Goal: Information Seeking & Learning: Learn about a topic

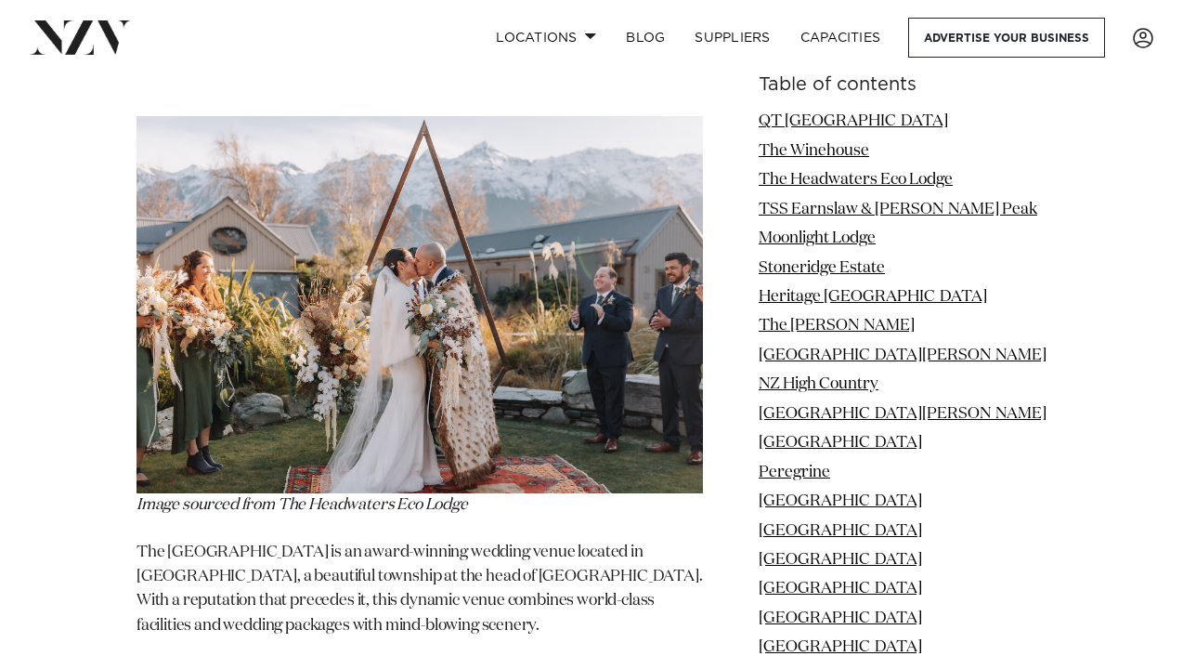
scroll to position [3609, 0]
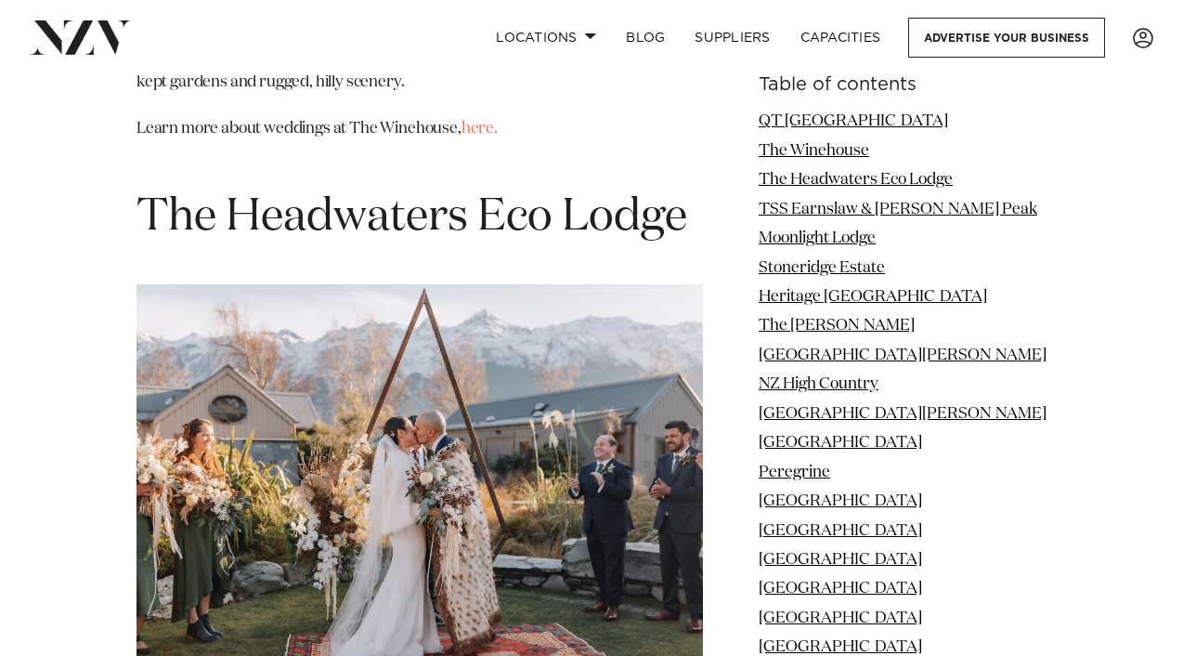
drag, startPoint x: 682, startPoint y: 226, endPoint x: 133, endPoint y: 249, distance: 549.5
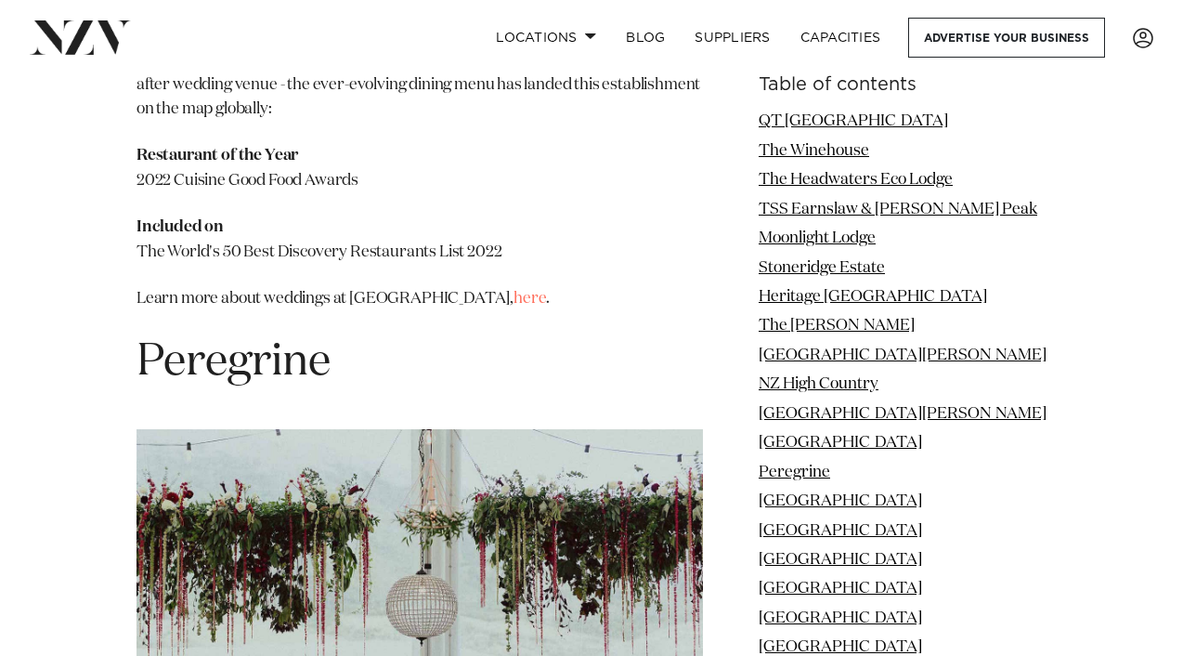
scroll to position [11192, 0]
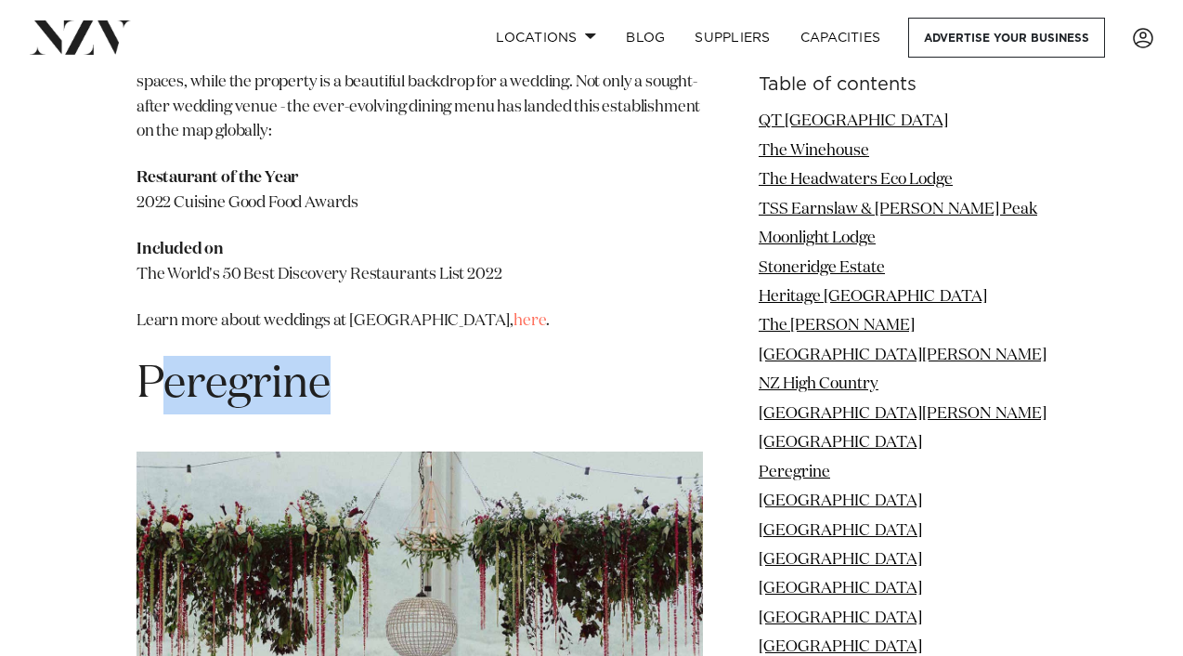
drag, startPoint x: 351, startPoint y: 269, endPoint x: 156, endPoint y: 265, distance: 195.1
click at [156, 356] on h1 "Peregrine" at bounding box center [420, 385] width 567 height 59
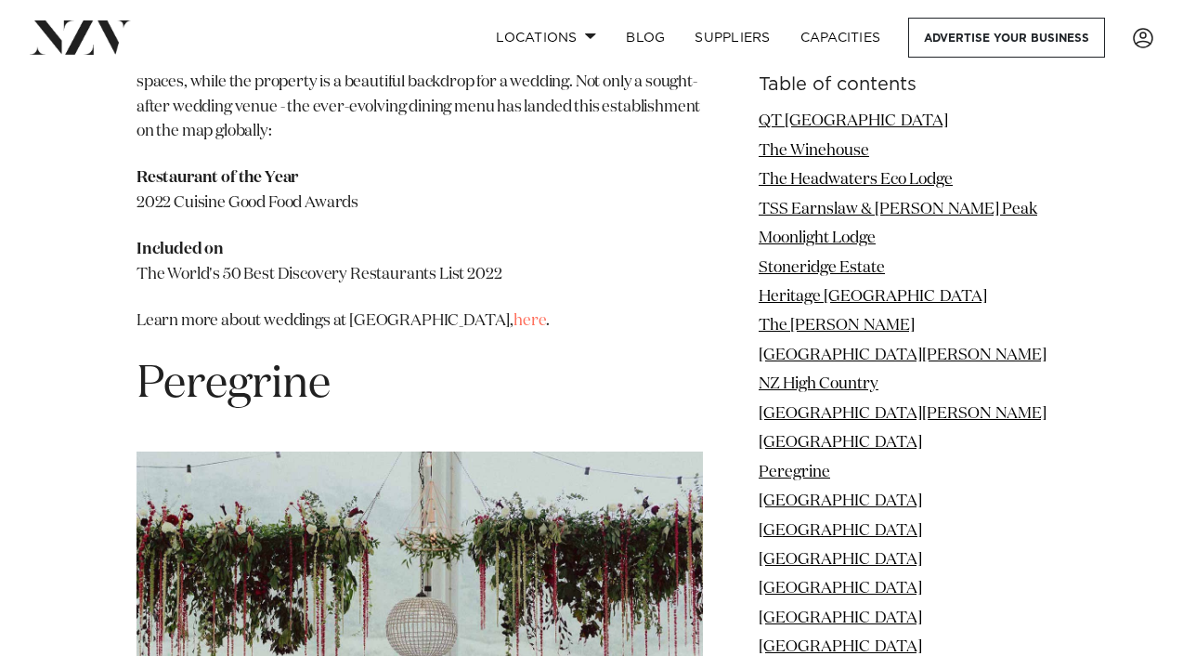
click at [214, 362] on span "Peregrine" at bounding box center [234, 384] width 194 height 45
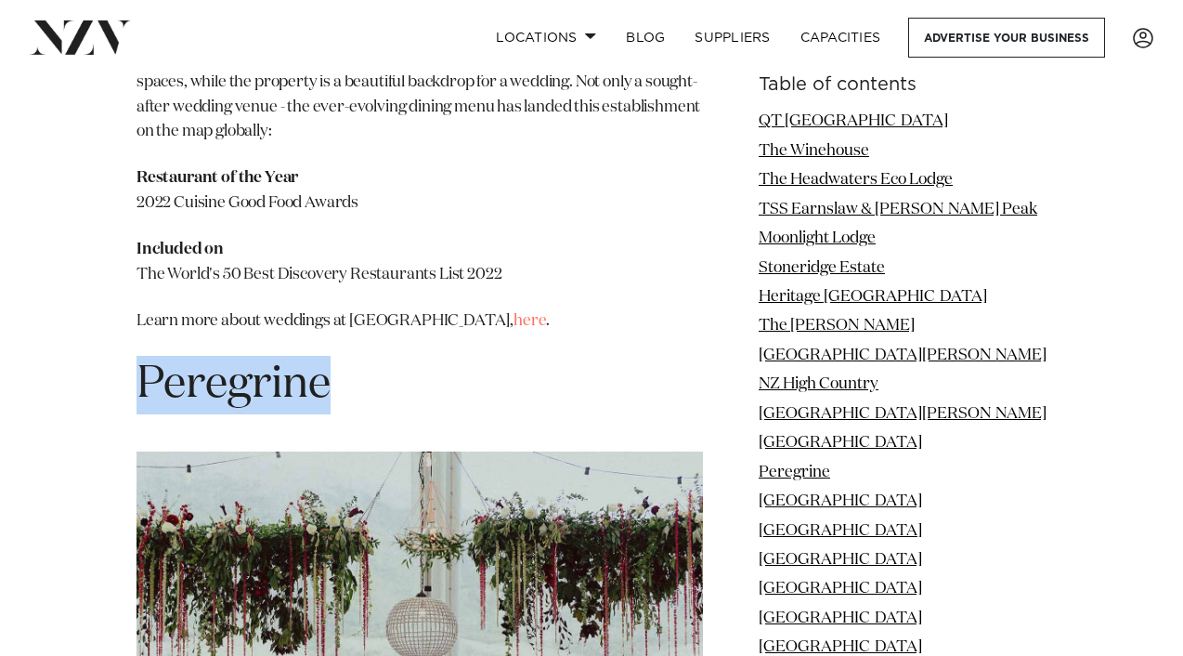
drag, startPoint x: 353, startPoint y: 286, endPoint x: 102, endPoint y: 286, distance: 250.8
copy span "Peregrine"
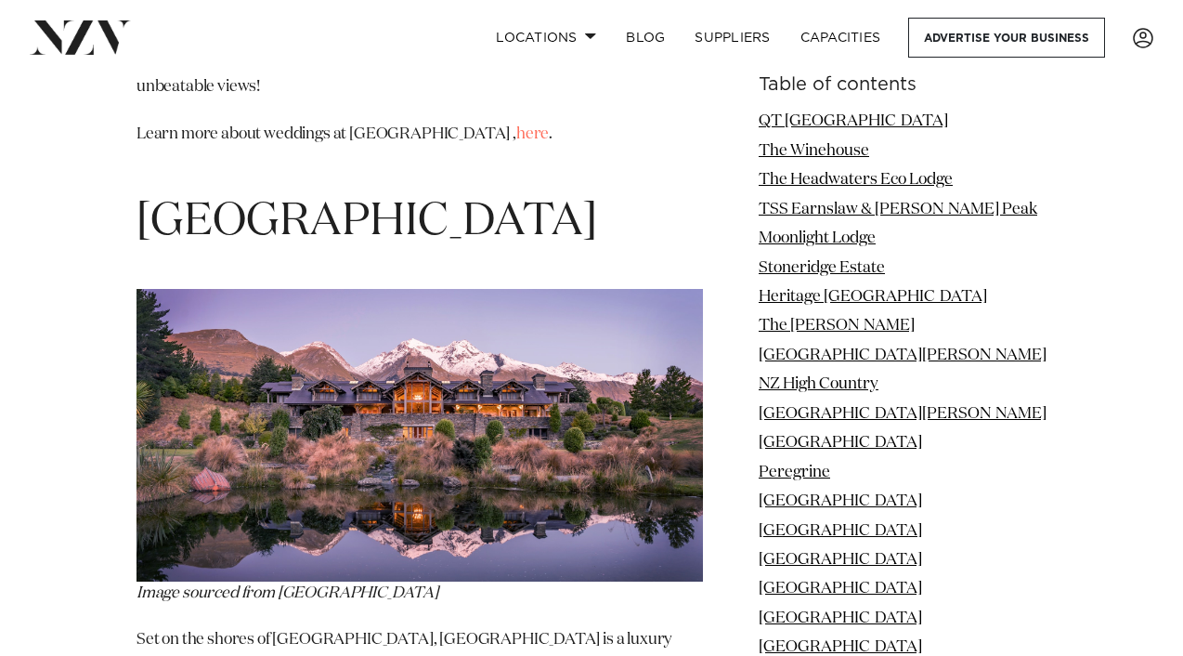
scroll to position [12818, 0]
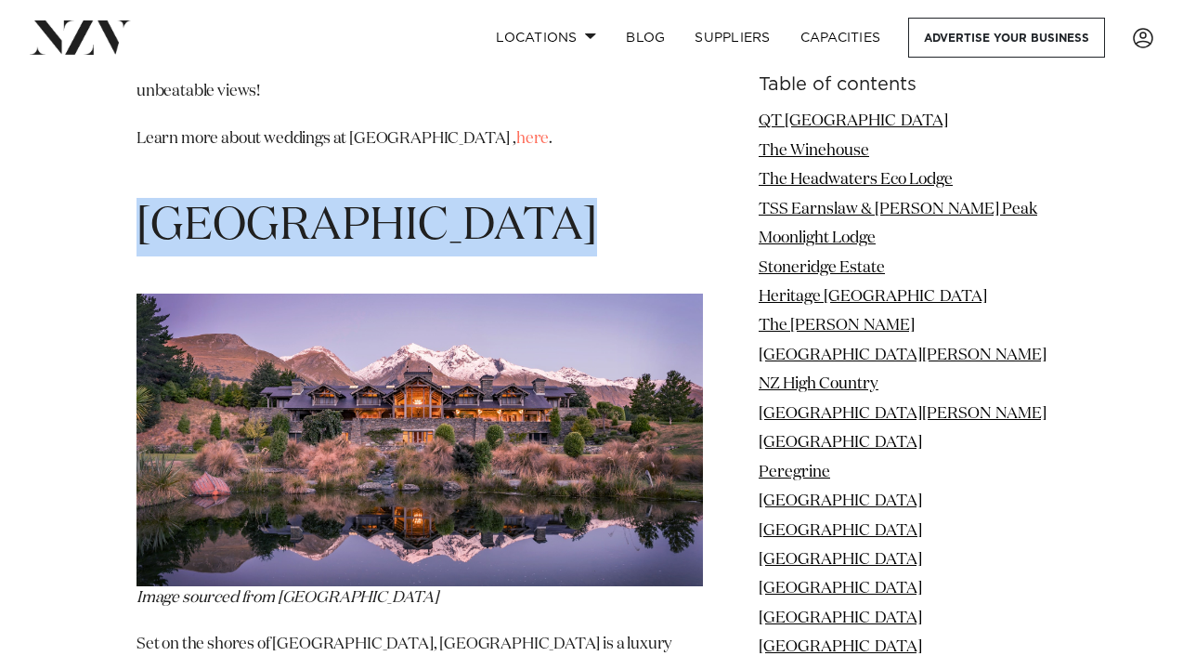
drag, startPoint x: 515, startPoint y: 122, endPoint x: 143, endPoint y: 121, distance: 371.6
click at [143, 198] on h1 "Blanket Bay Lodge" at bounding box center [420, 227] width 567 height 59
copy span "Blanket Bay Lodge"
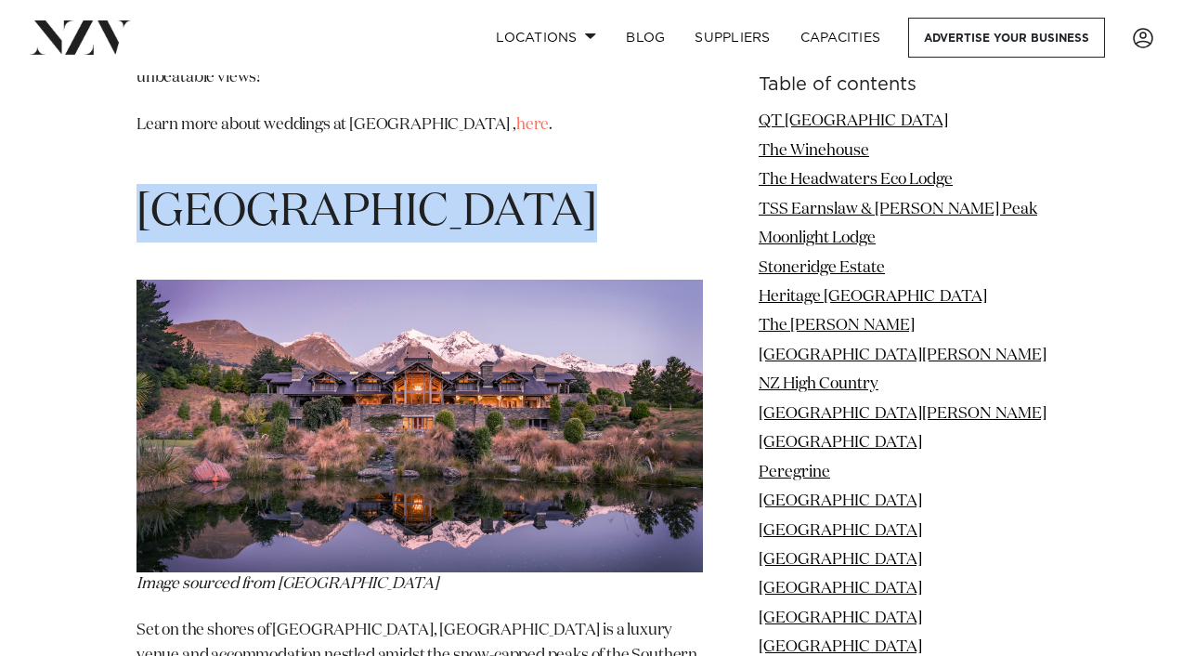
scroll to position [12828, 0]
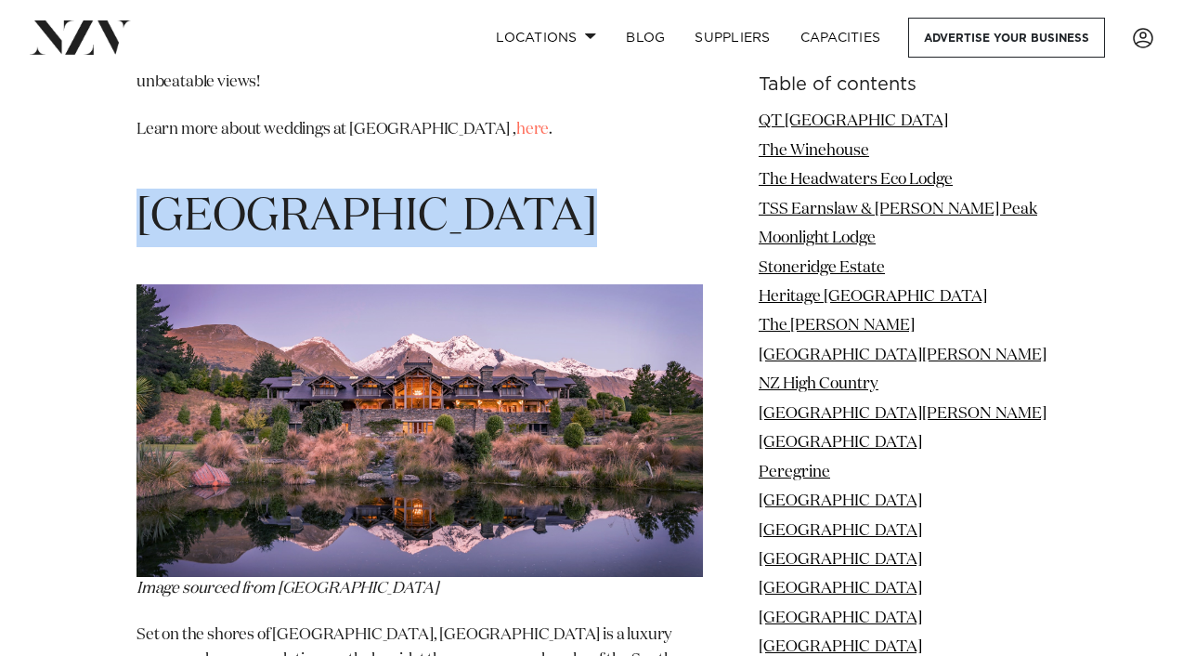
copy span "Blanket Bay Lodge"
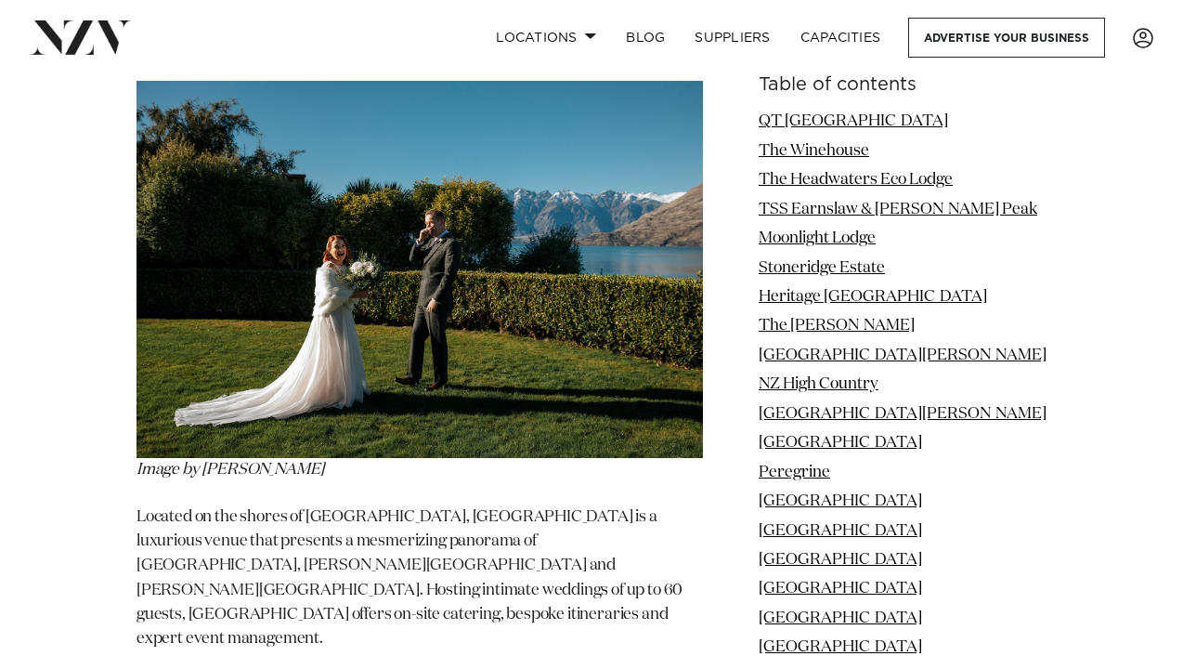
scroll to position [13688, 0]
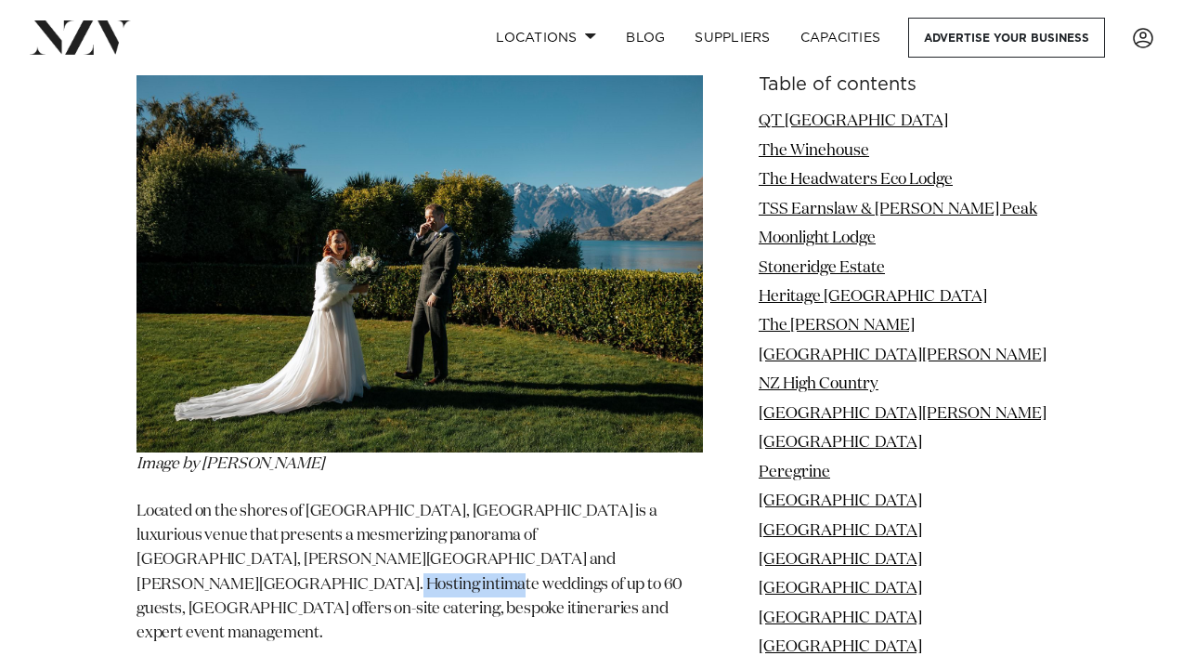
drag, startPoint x: 569, startPoint y: 504, endPoint x: 458, endPoint y: 507, distance: 110.6
click at [458, 507] on p "Located on the shores of Lake Wakatipu, Matakauri Lodge is a luxurious venue th…" at bounding box center [420, 573] width 567 height 147
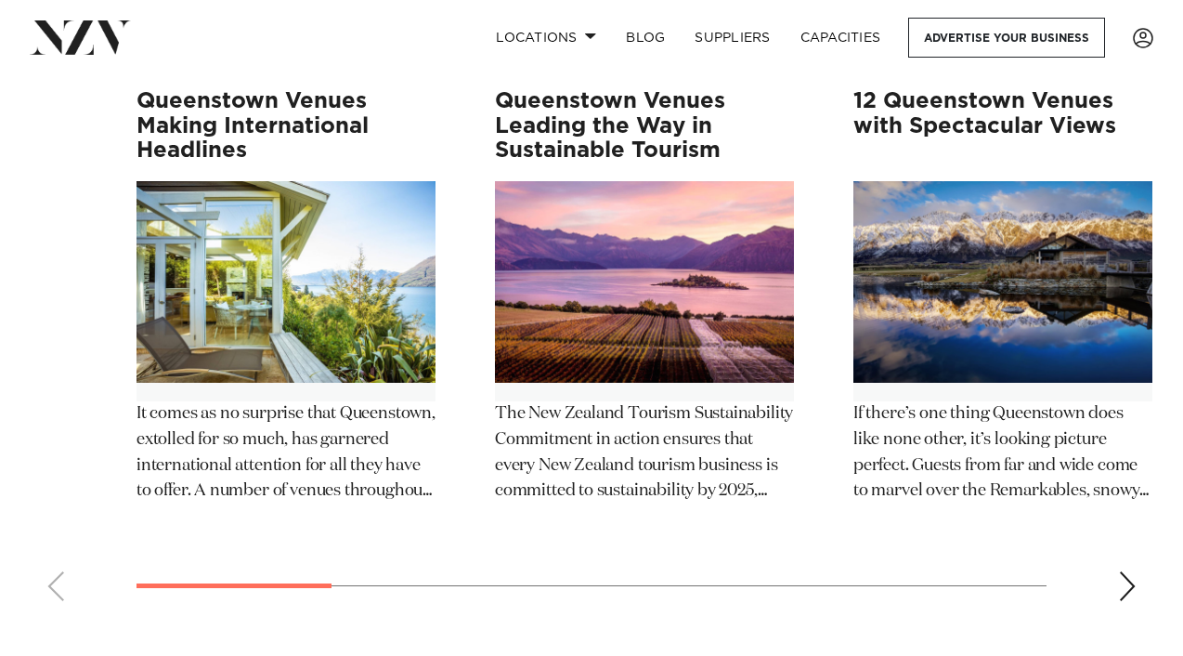
scroll to position [17442, 0]
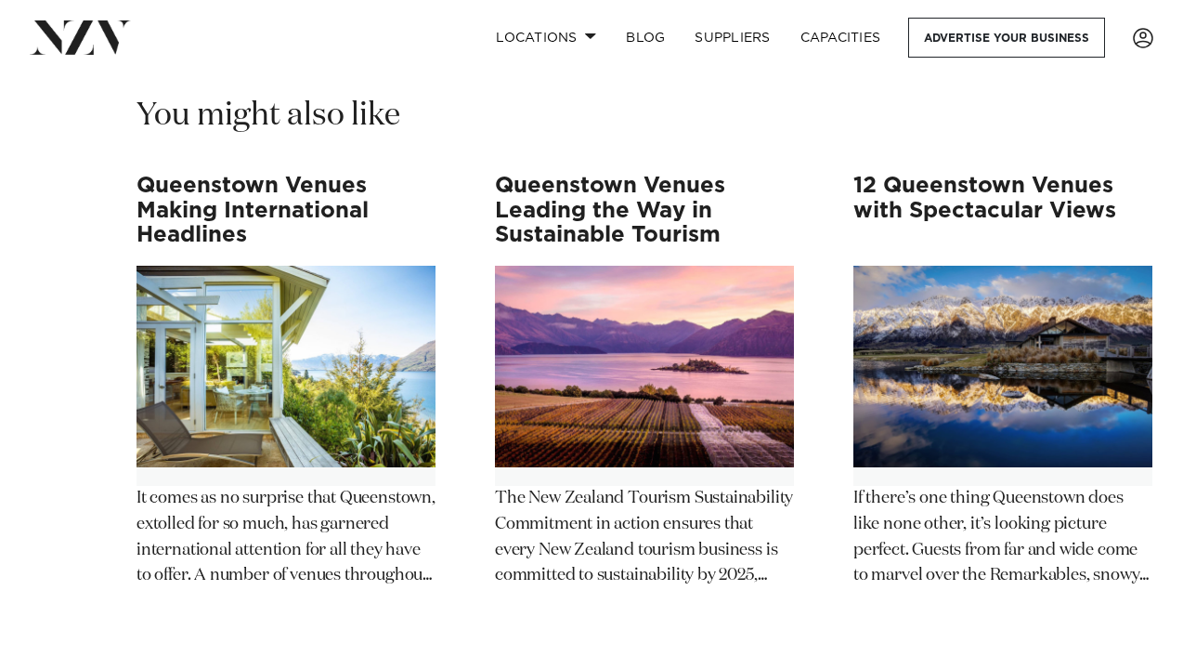
click at [198, 221] on h3 "Queenstown Venues Making International Headlines" at bounding box center [286, 210] width 299 height 73
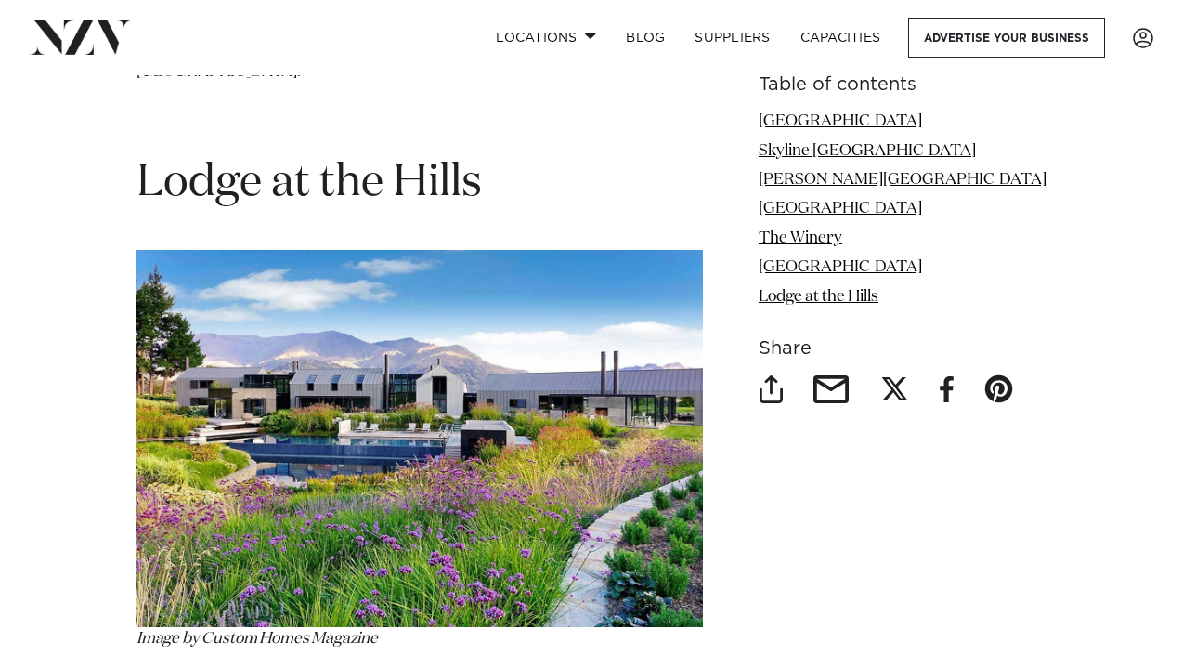
scroll to position [6240, 0]
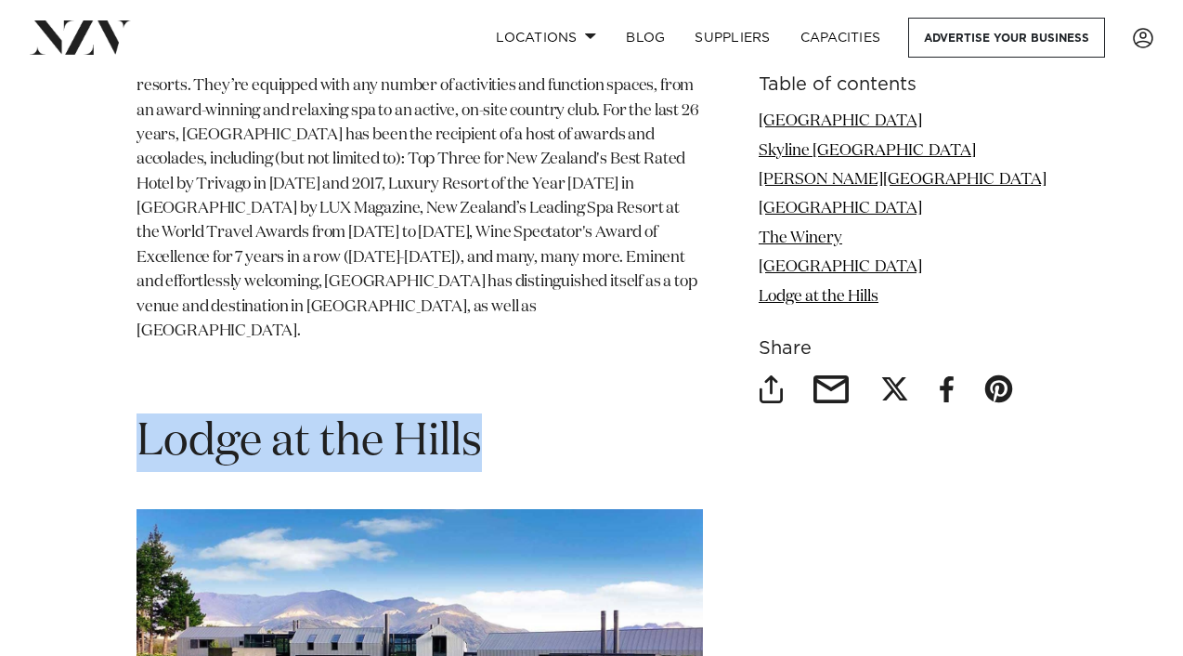
drag, startPoint x: 488, startPoint y: 277, endPoint x: 94, endPoint y: 276, distance: 393.9
copy h1 "Lodge at the Hills"
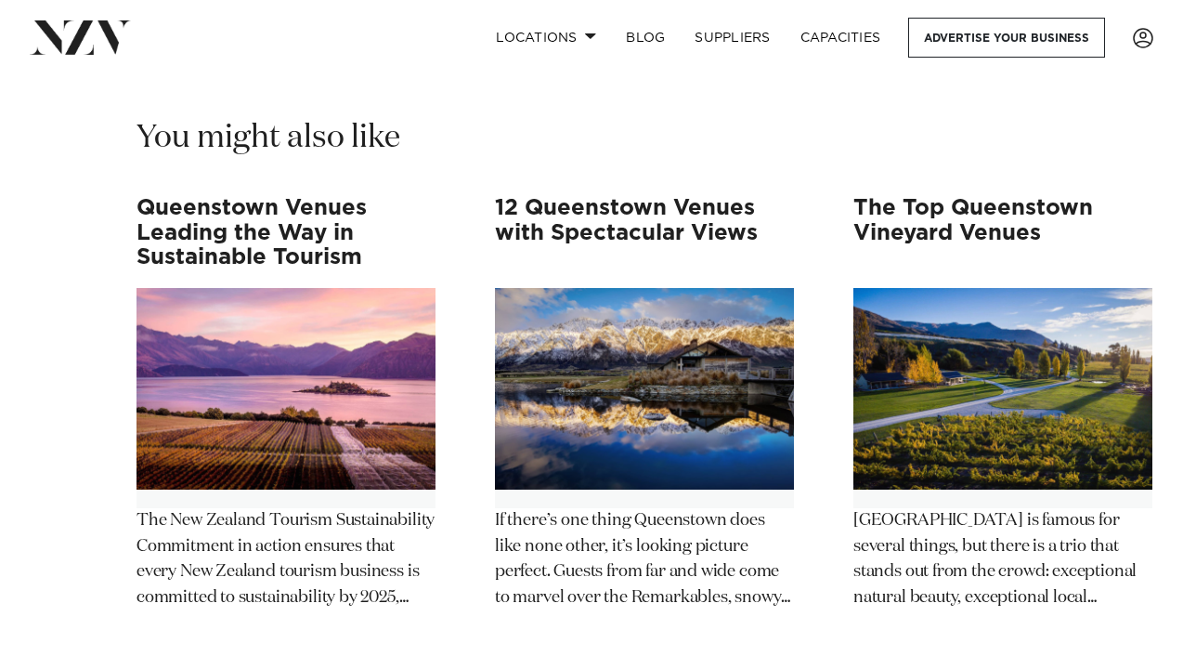
scroll to position [7577, 0]
